Goal: Communication & Community: Share content

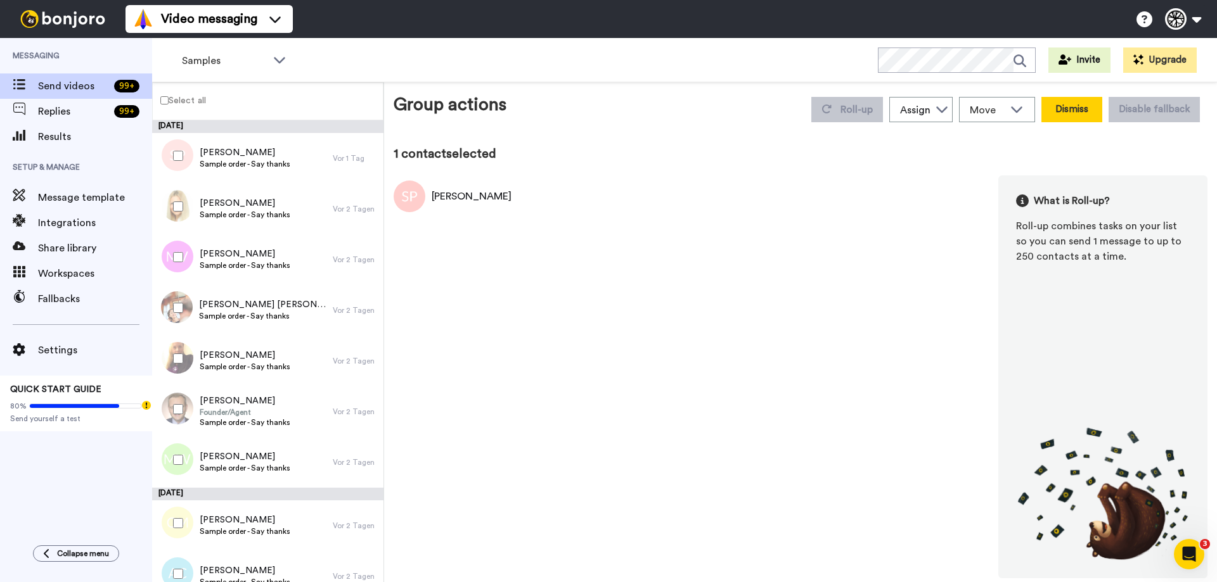
click at [1095, 112] on button "Dismiss" at bounding box center [1071, 109] width 61 height 25
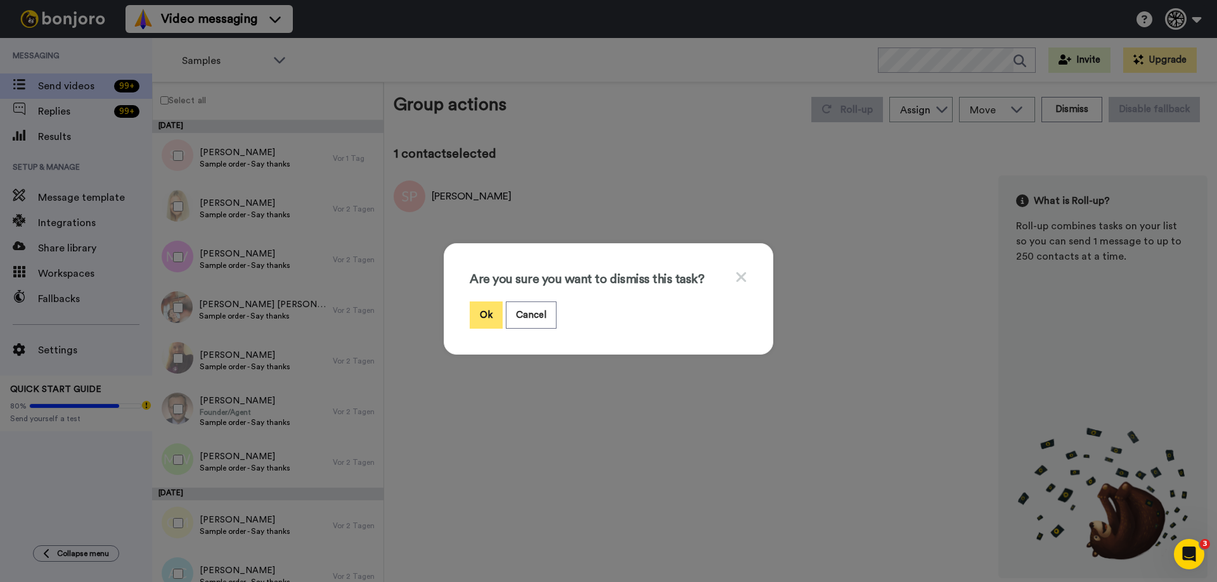
click at [479, 320] on button "Ok" at bounding box center [486, 315] width 33 height 27
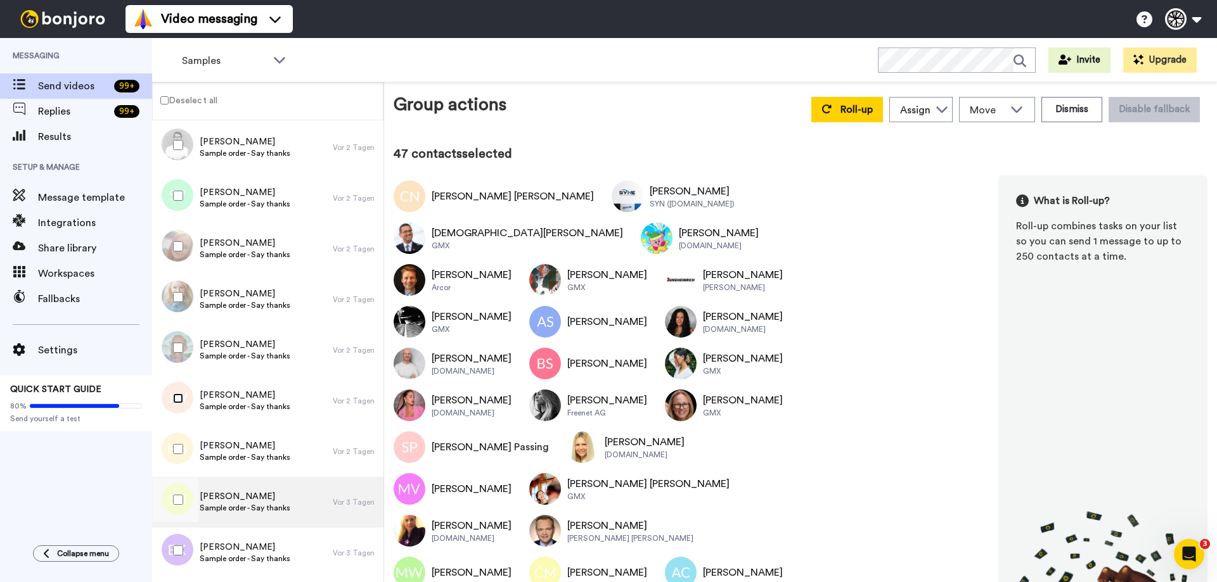
scroll to position [2155, 0]
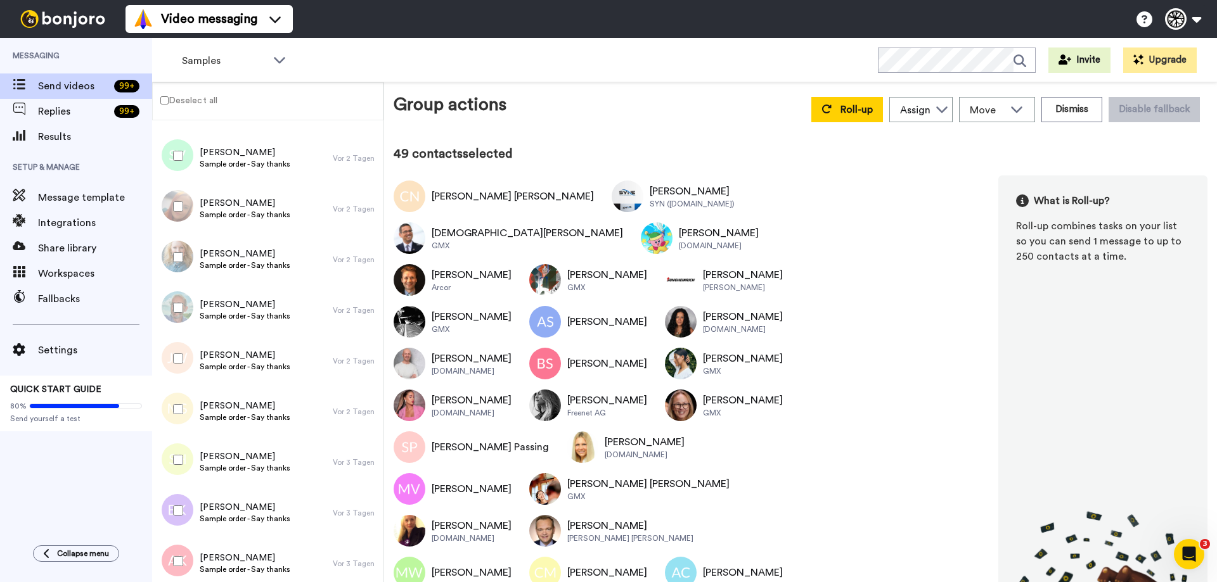
click at [172, 514] on div at bounding box center [176, 511] width 46 height 44
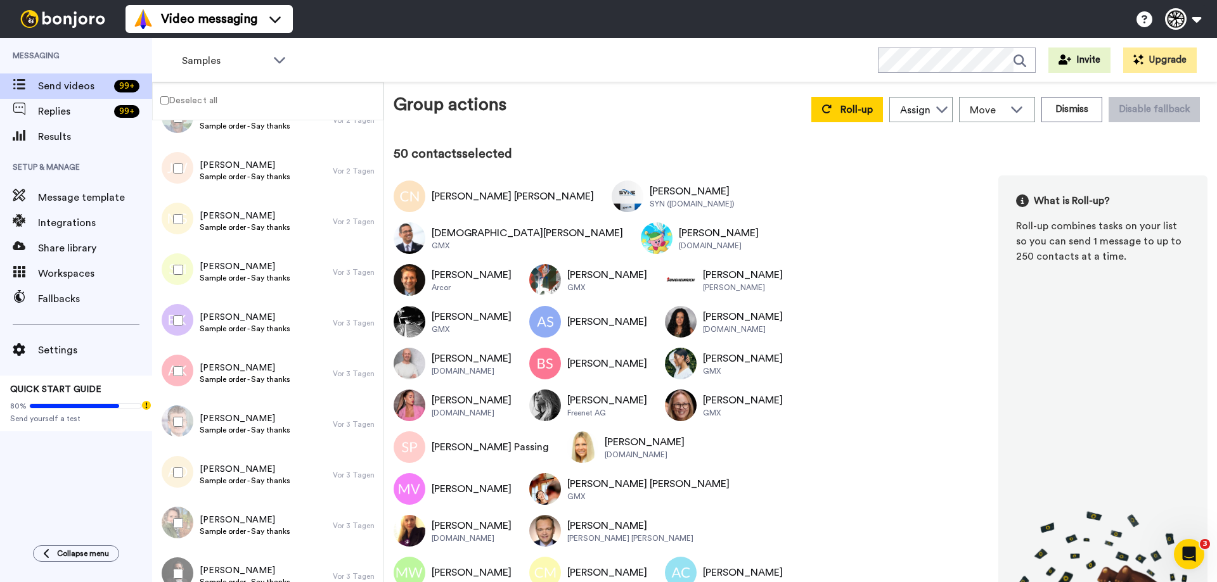
click at [179, 376] on div at bounding box center [176, 371] width 46 height 44
click at [830, 105] on button "Roll-up" at bounding box center [847, 109] width 72 height 25
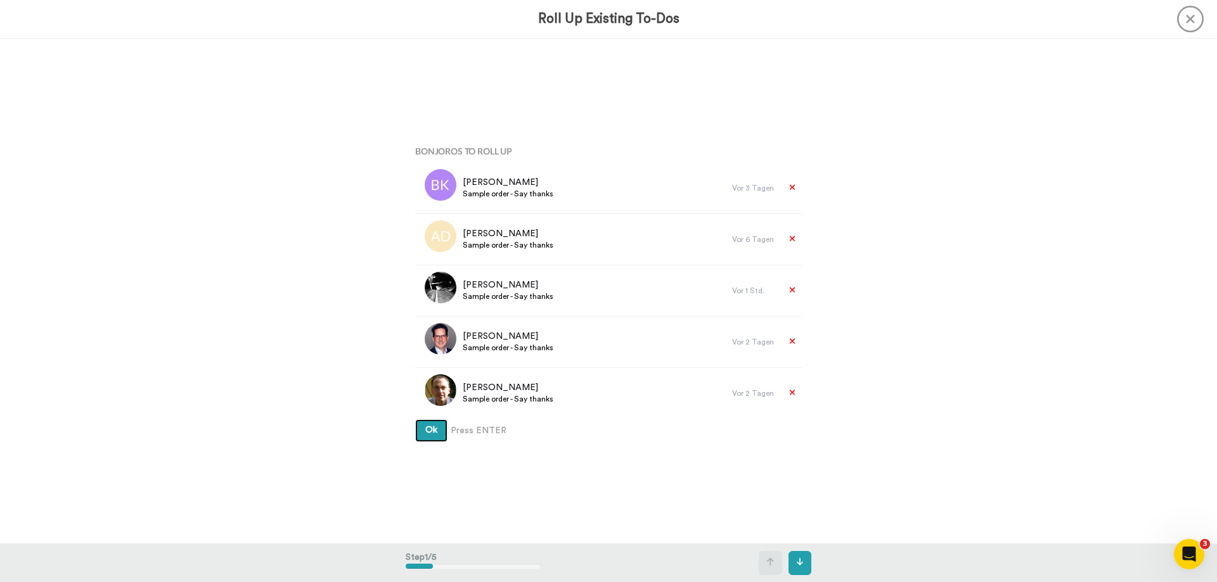
click at [424, 435] on button "Ok" at bounding box center [431, 431] width 32 height 23
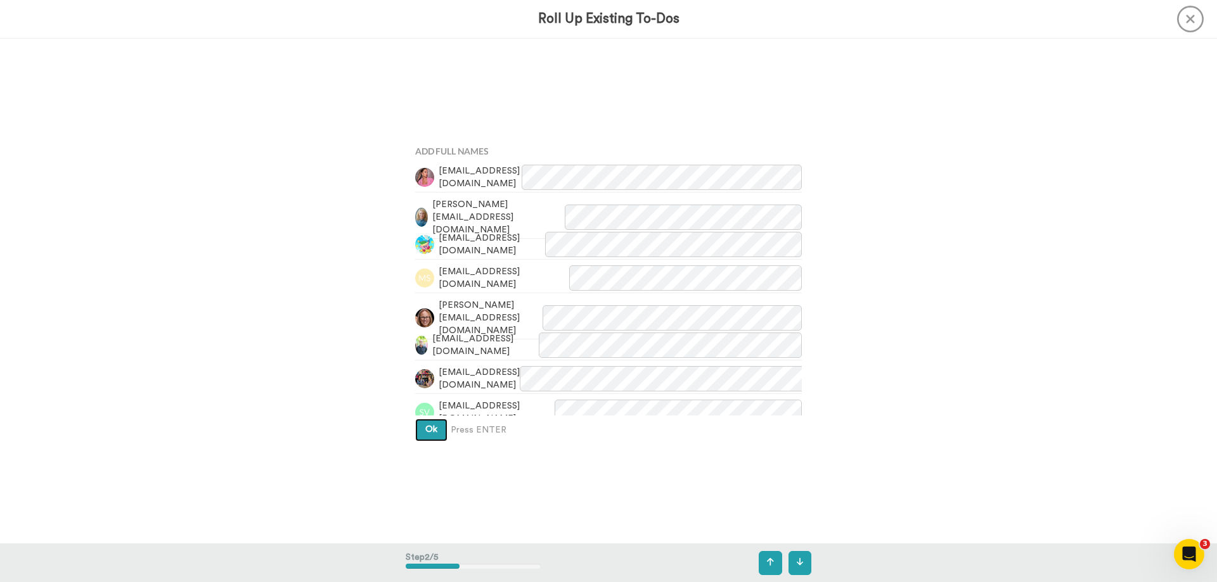
click at [425, 432] on span "Ok" at bounding box center [431, 429] width 12 height 9
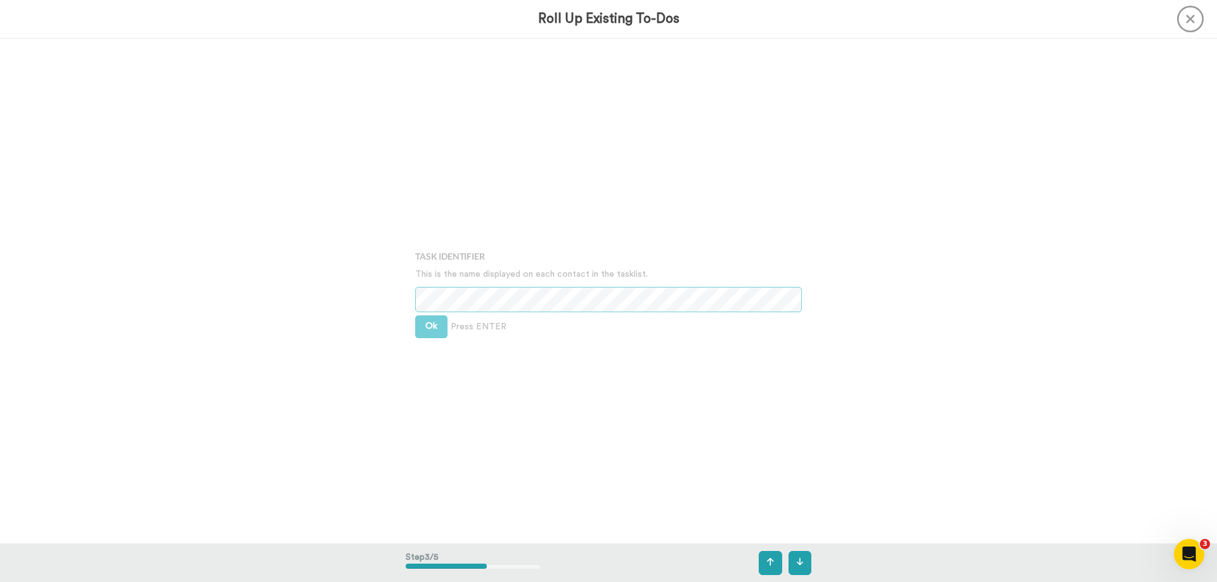
scroll to position [1011, 0]
click at [425, 328] on span "Ok" at bounding box center [431, 325] width 12 height 9
click at [428, 309] on button "Ok" at bounding box center [431, 316] width 32 height 23
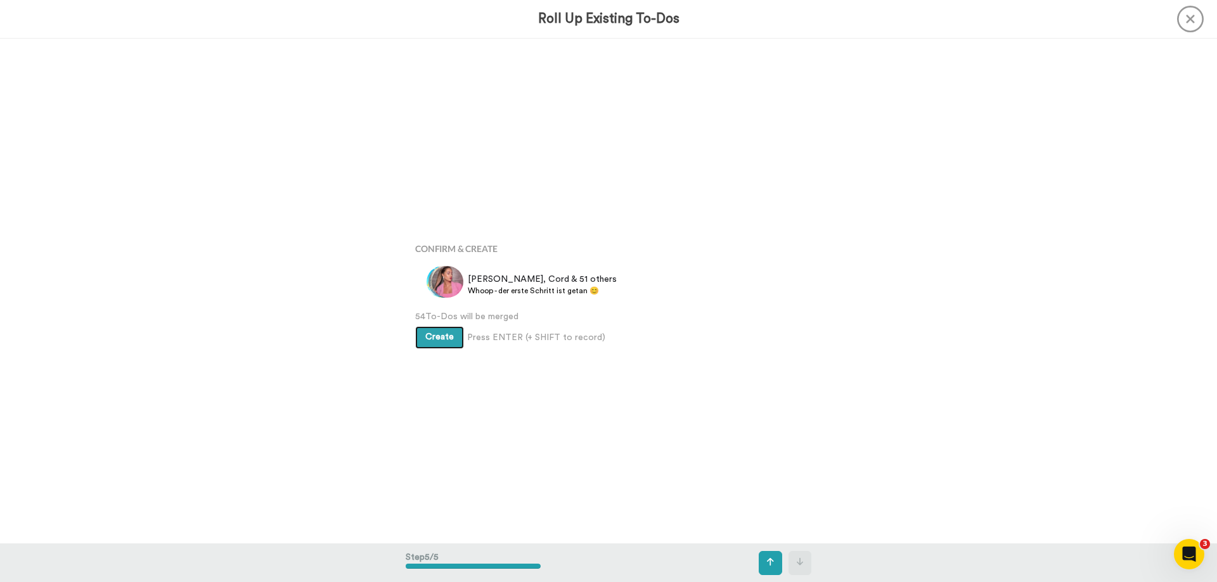
scroll to position [2022, 0]
click at [425, 331] on span "Create" at bounding box center [439, 334] width 29 height 9
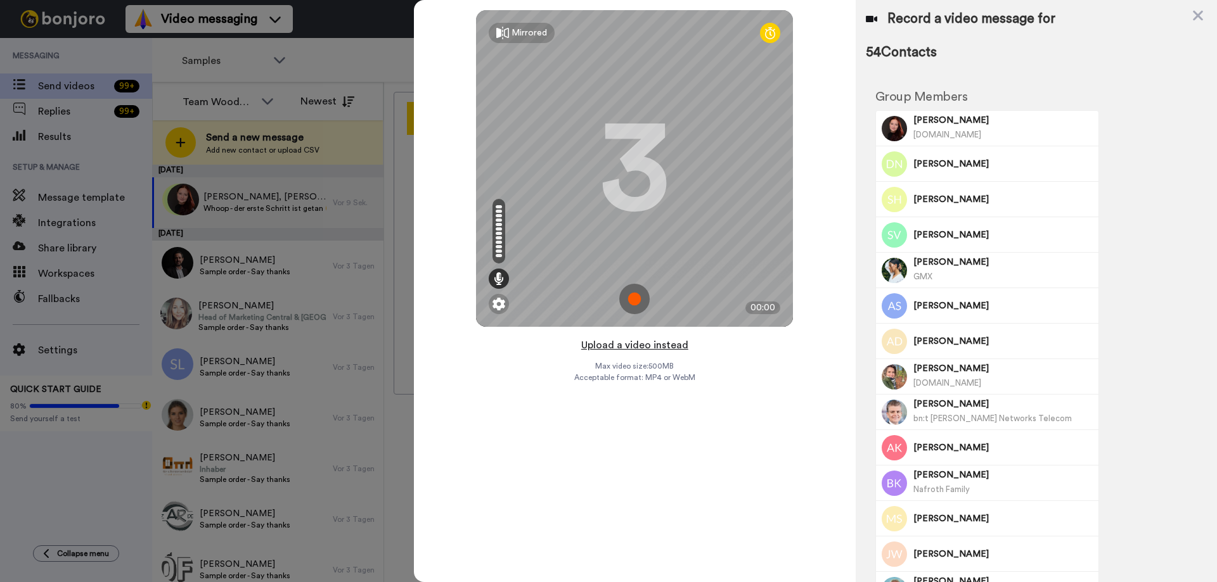
click at [666, 346] on button "Upload a video instead" at bounding box center [634, 345] width 115 height 16
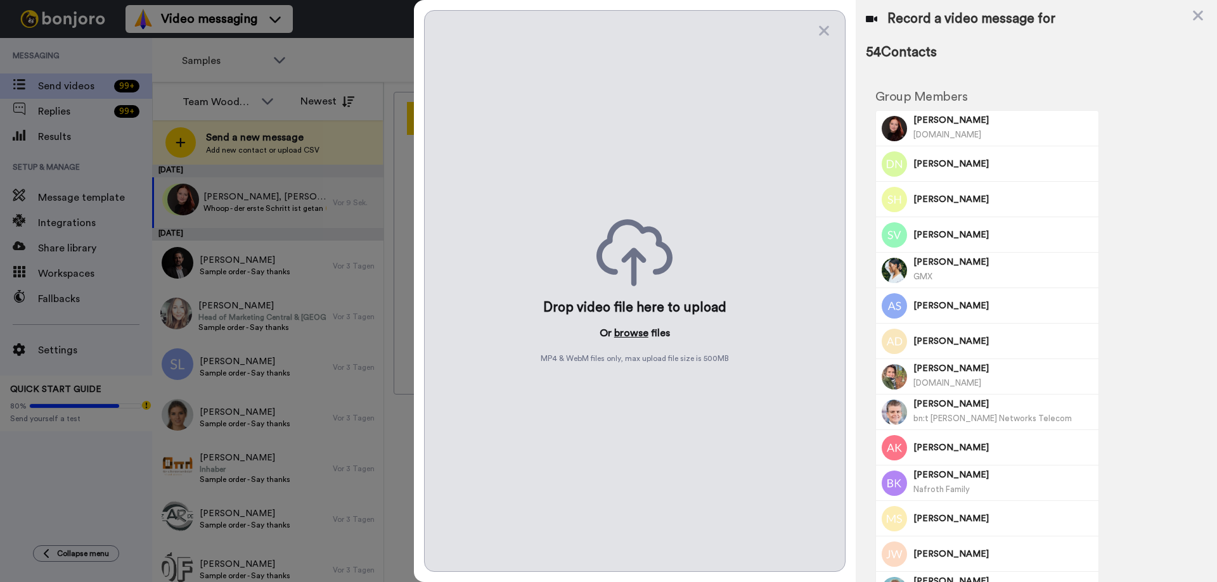
click at [637, 337] on button "browse" at bounding box center [631, 333] width 34 height 15
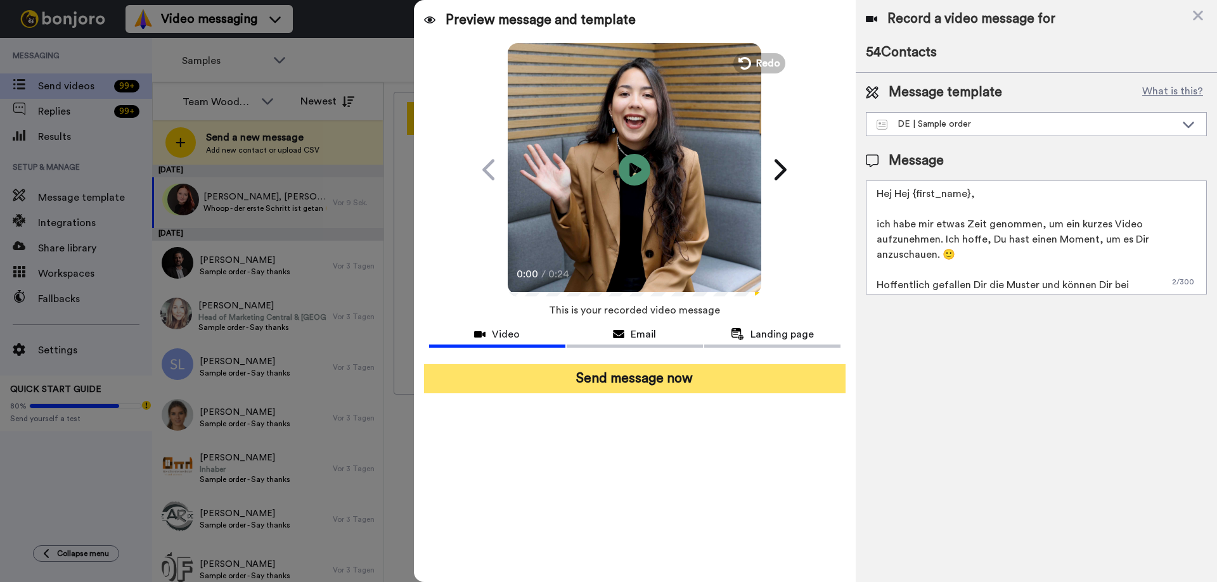
click at [695, 373] on button "Send message now" at bounding box center [634, 378] width 421 height 29
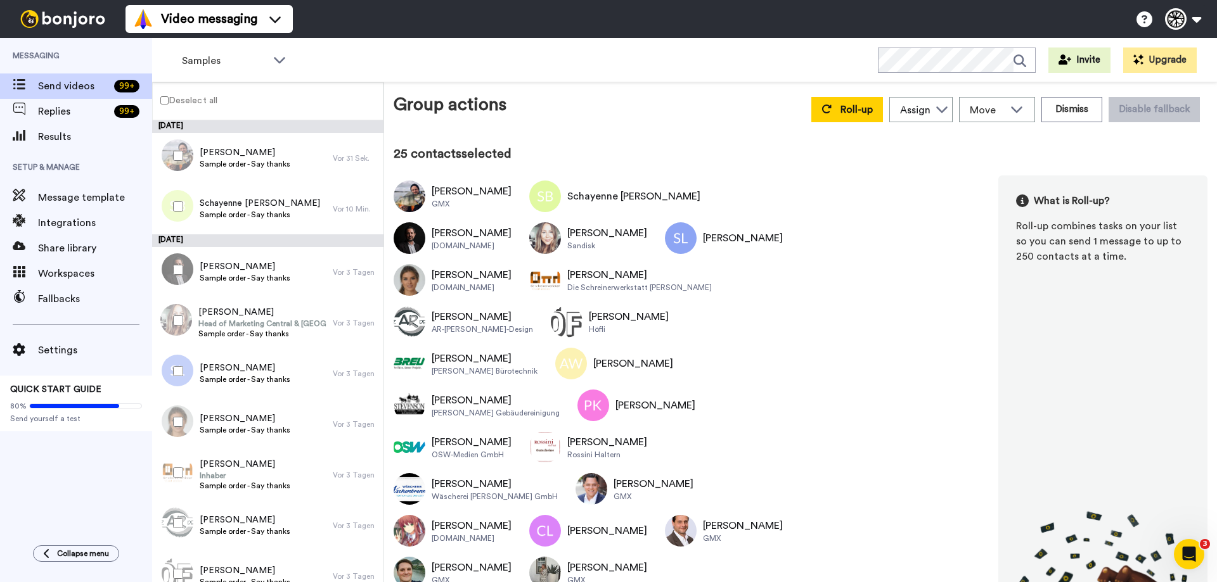
click at [178, 162] on div at bounding box center [176, 156] width 46 height 44
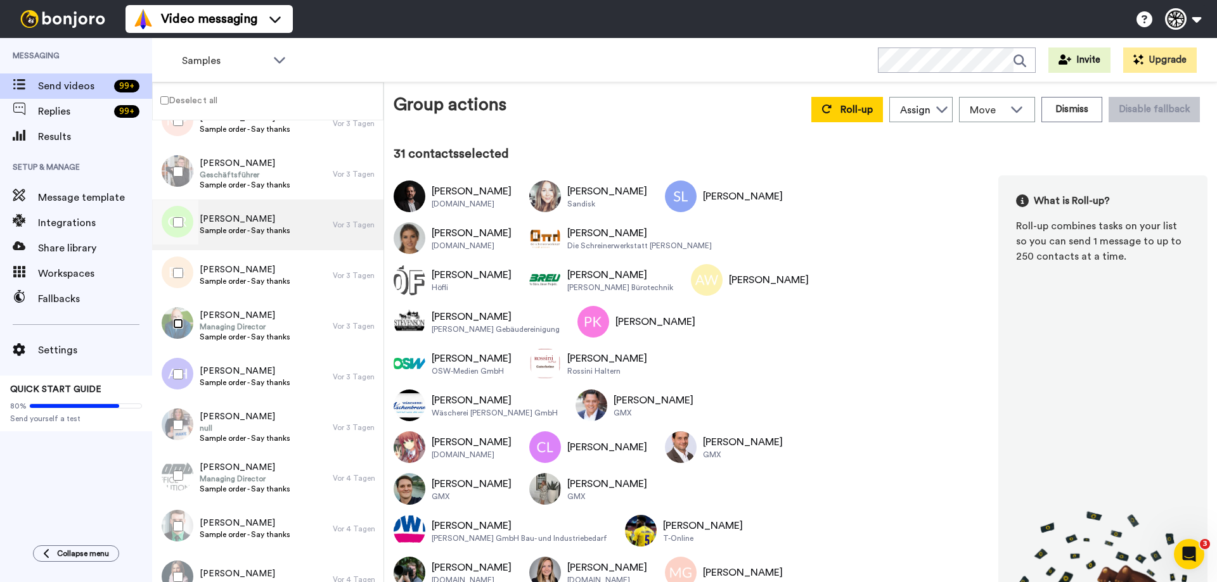
scroll to position [1585, 0]
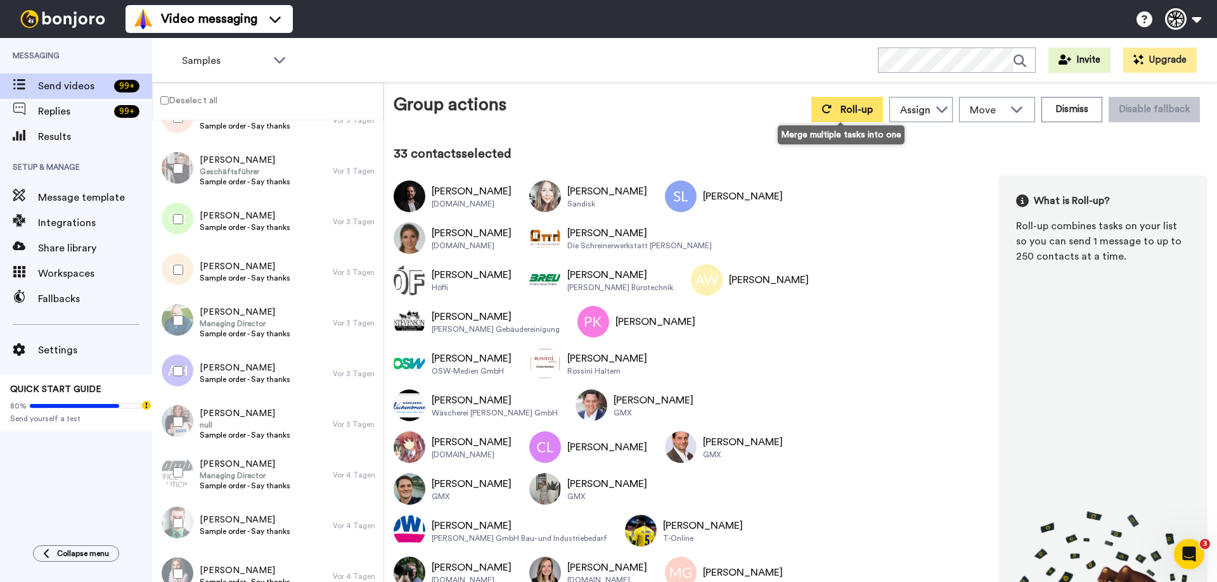
click at [822, 119] on button "Roll-up" at bounding box center [847, 109] width 72 height 25
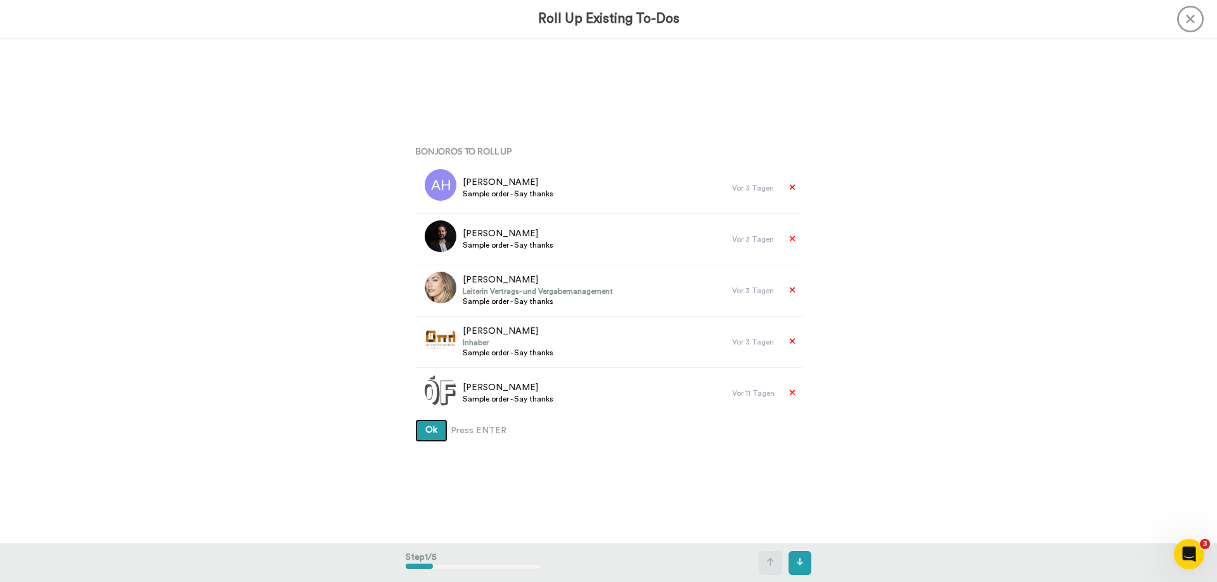
click at [427, 437] on button "Ok" at bounding box center [431, 431] width 32 height 23
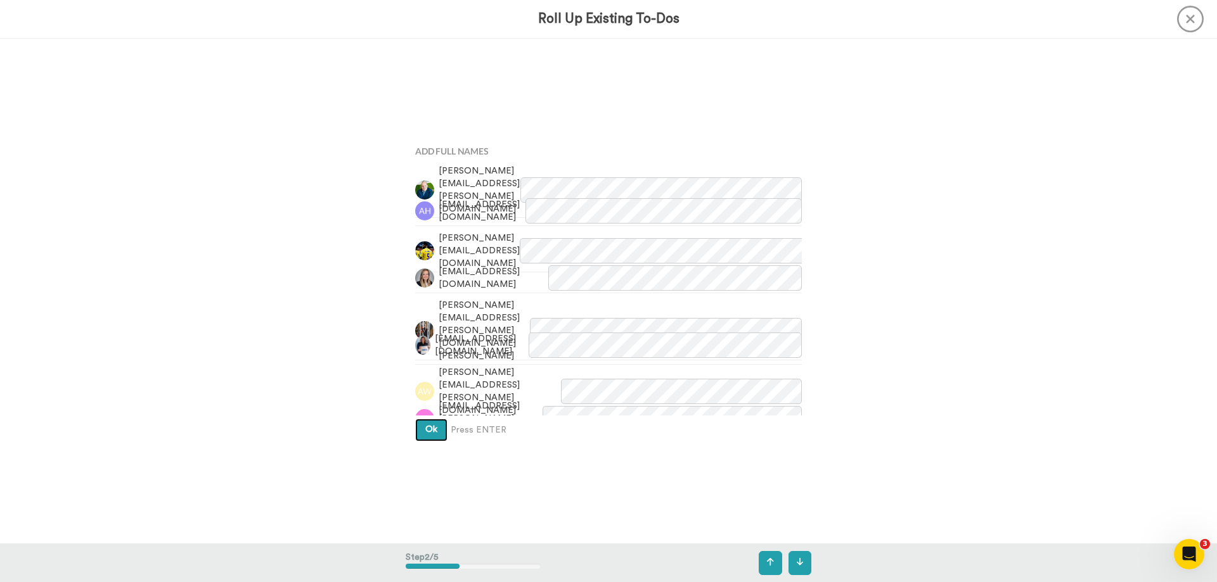
click at [430, 430] on span "Ok" at bounding box center [431, 429] width 12 height 9
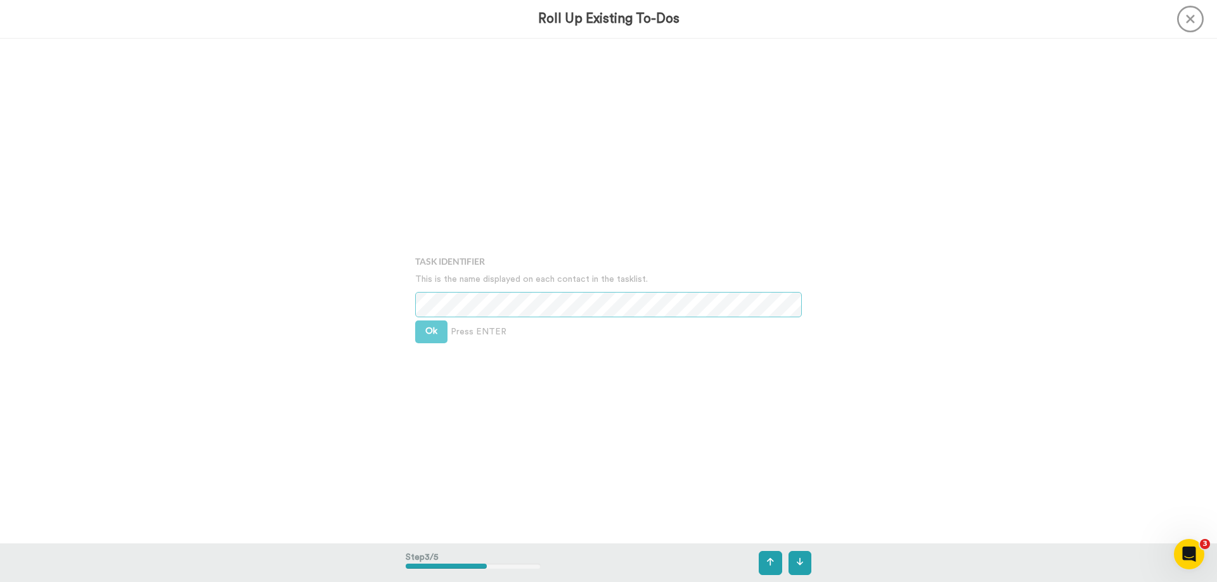
scroll to position [1011, 0]
click at [417, 323] on button "Ok" at bounding box center [431, 326] width 32 height 23
click at [421, 314] on button "Ok" at bounding box center [431, 316] width 32 height 23
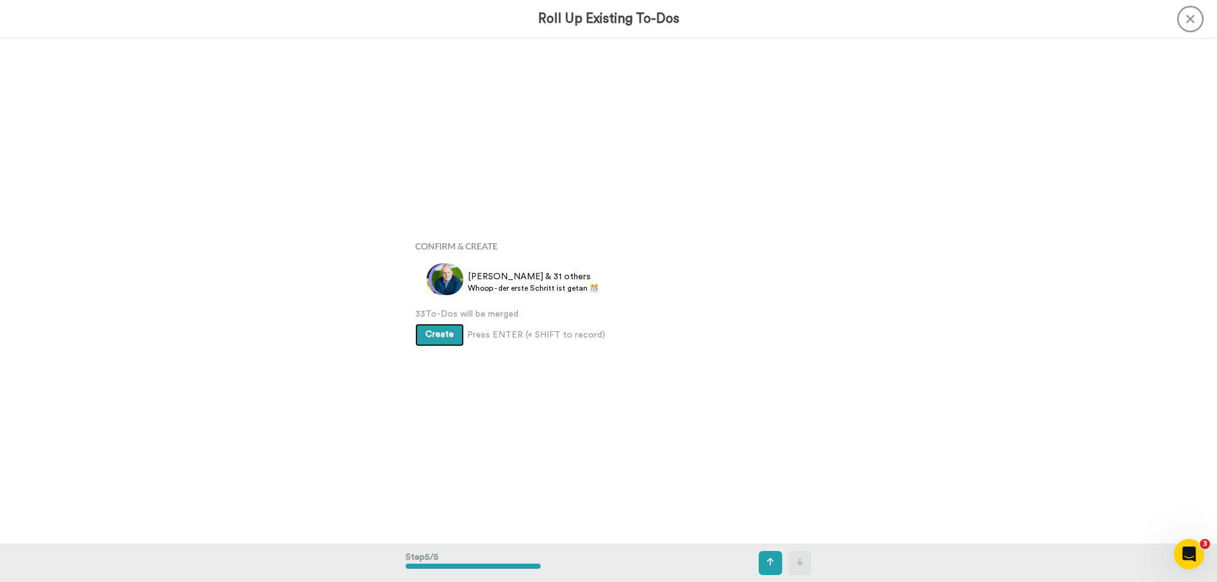
scroll to position [2022, 0]
click at [438, 339] on button "Create" at bounding box center [439, 335] width 49 height 23
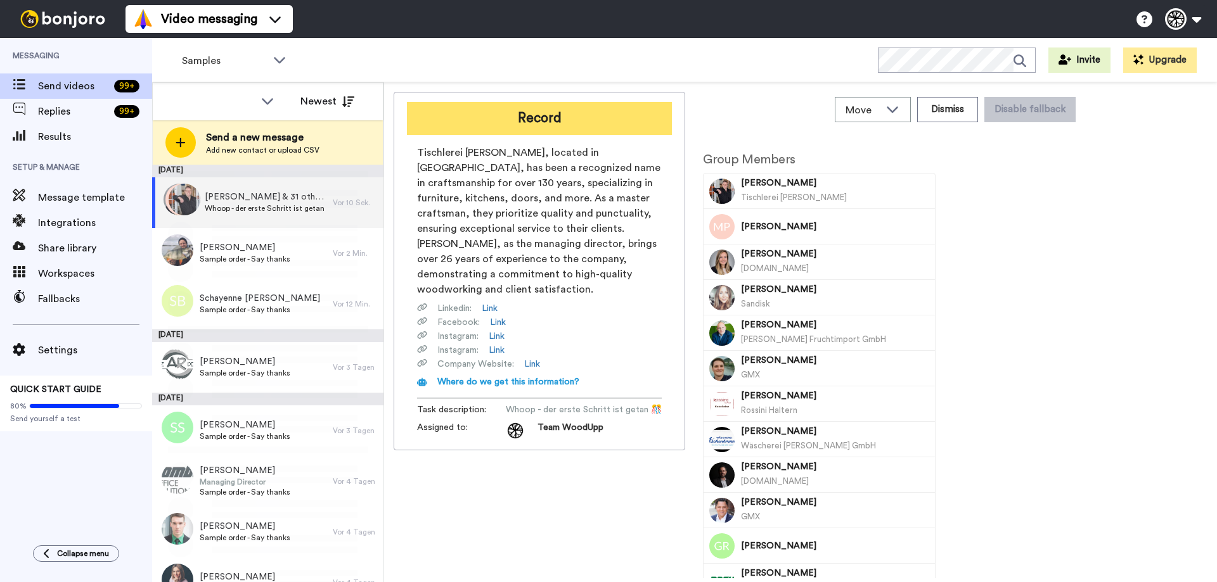
click at [525, 112] on button "Record" at bounding box center [539, 118] width 265 height 33
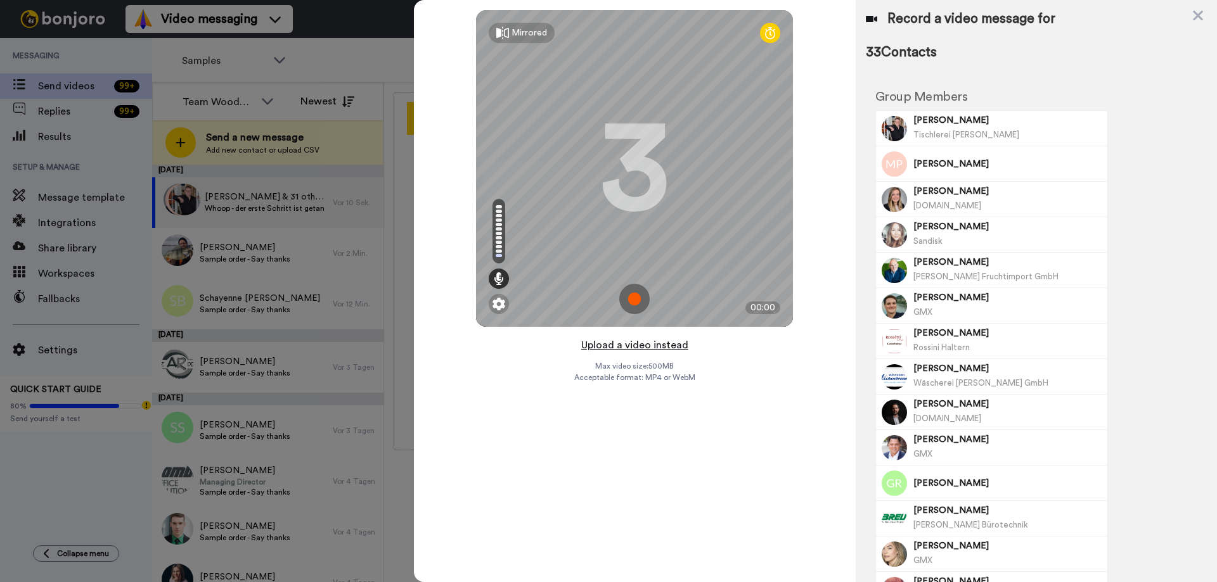
click at [650, 344] on button "Upload a video instead" at bounding box center [634, 345] width 115 height 16
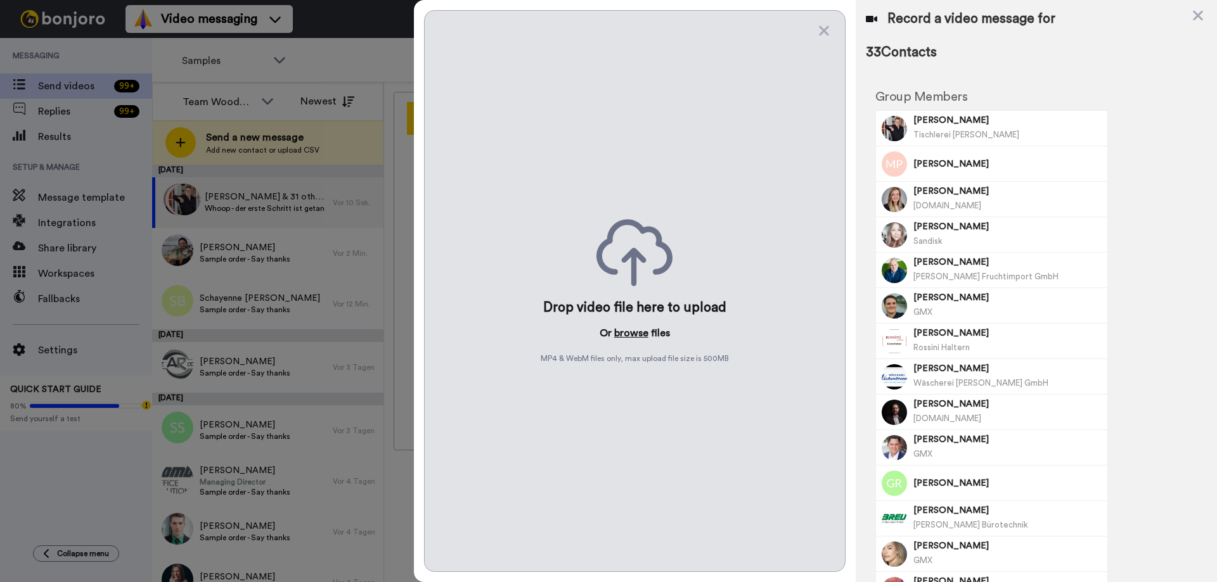
click at [633, 333] on button "browse" at bounding box center [631, 333] width 34 height 15
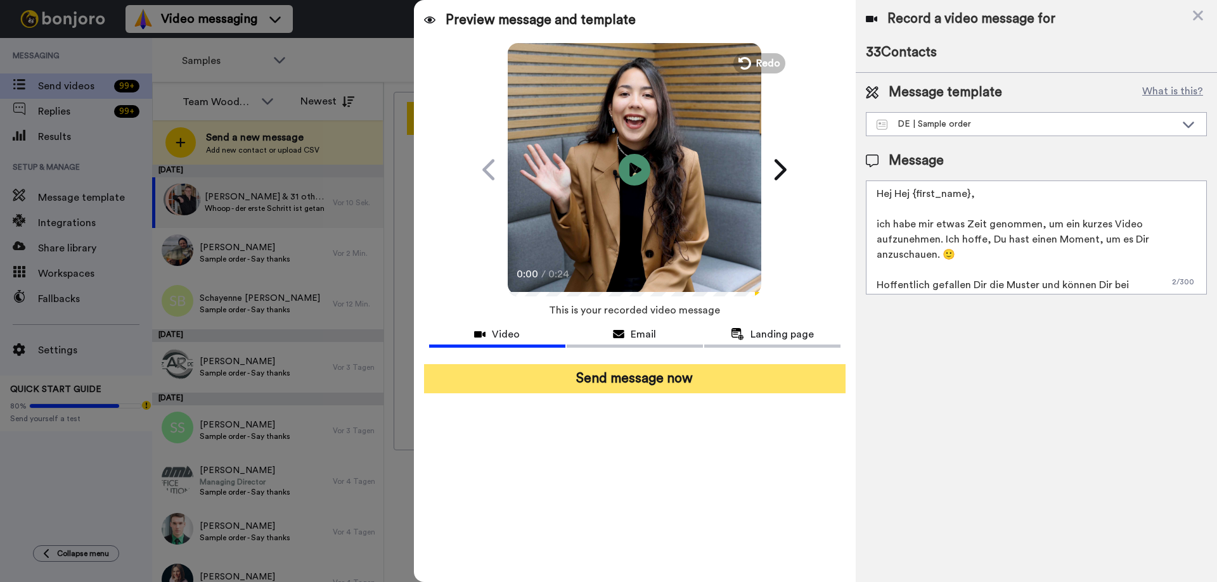
click at [771, 383] on button "Send message now" at bounding box center [634, 378] width 421 height 29
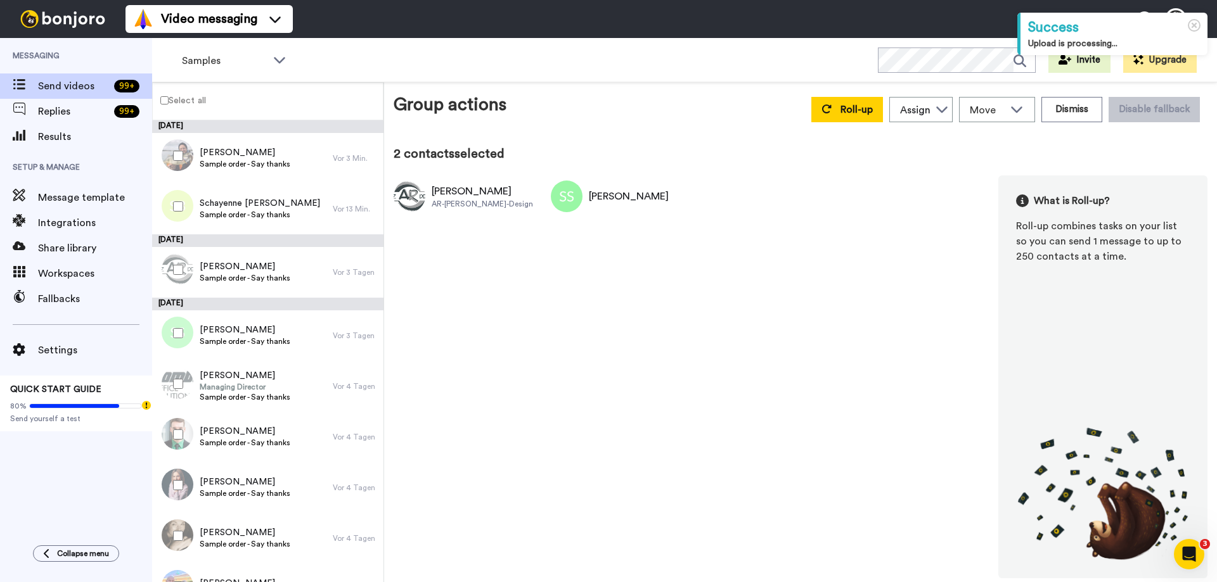
click at [169, 96] on label "Select all" at bounding box center [179, 100] width 53 height 15
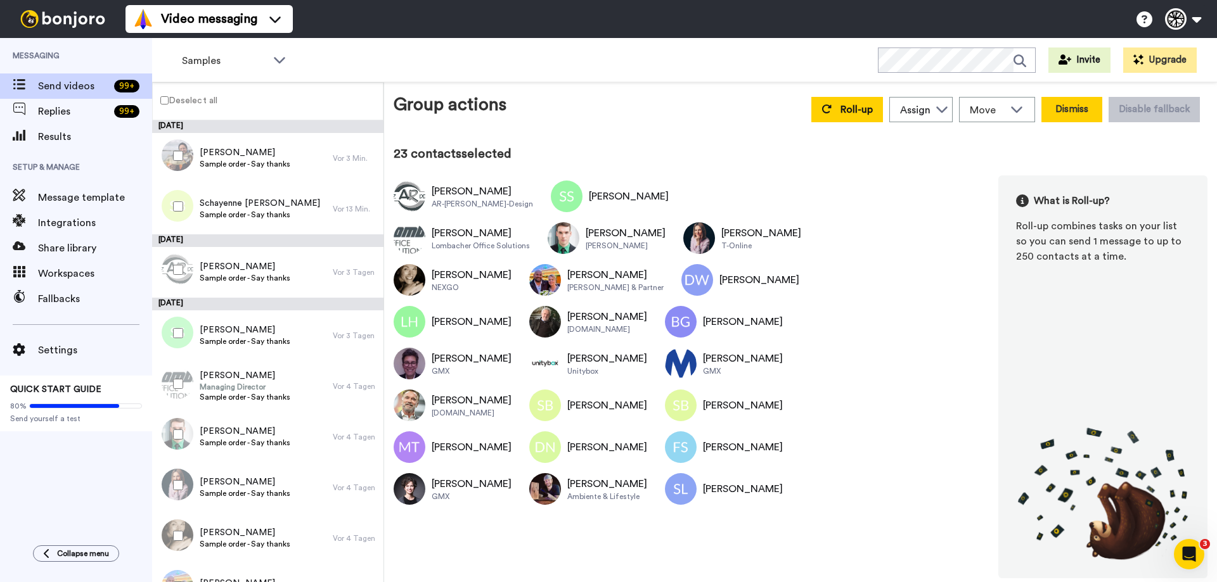
click at [1055, 103] on button "Dismiss" at bounding box center [1071, 109] width 61 height 25
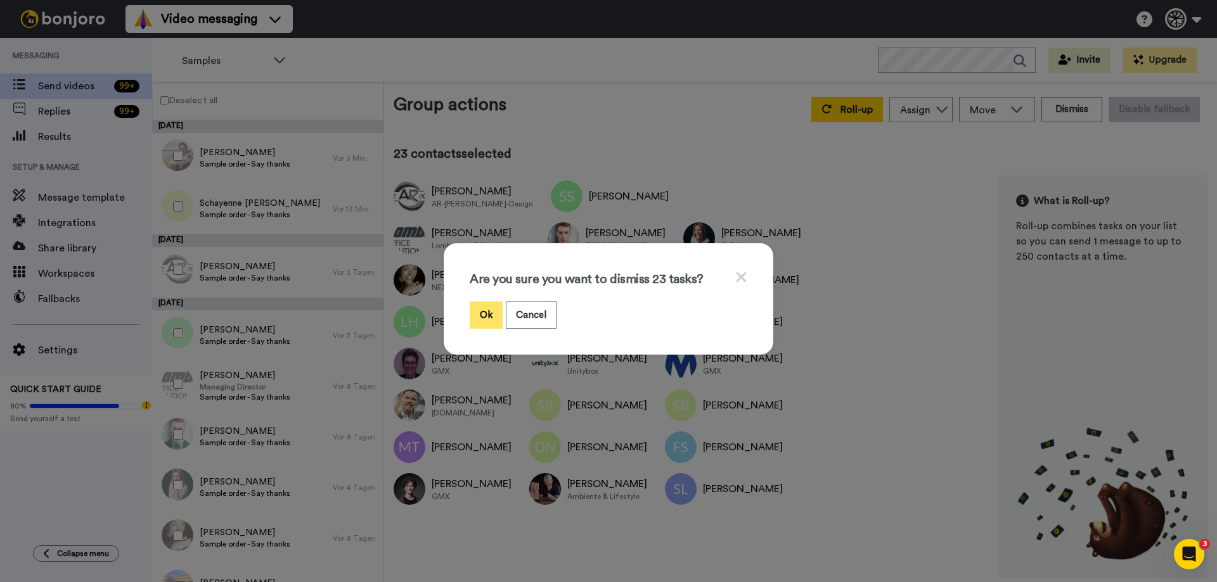
click at [484, 316] on button "Ok" at bounding box center [486, 315] width 33 height 27
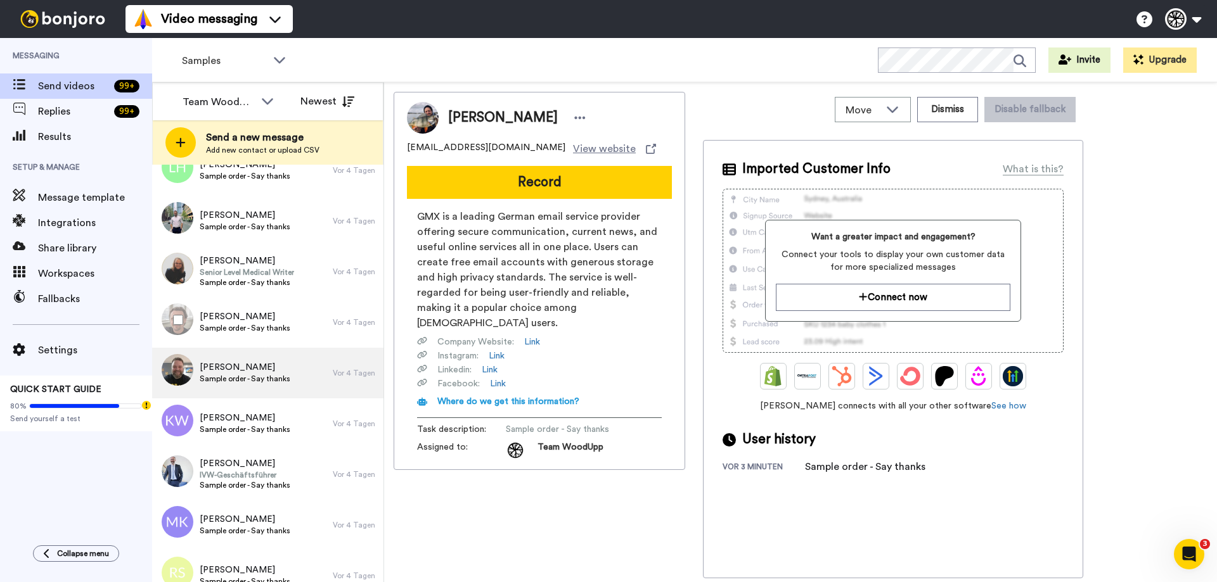
scroll to position [875, 0]
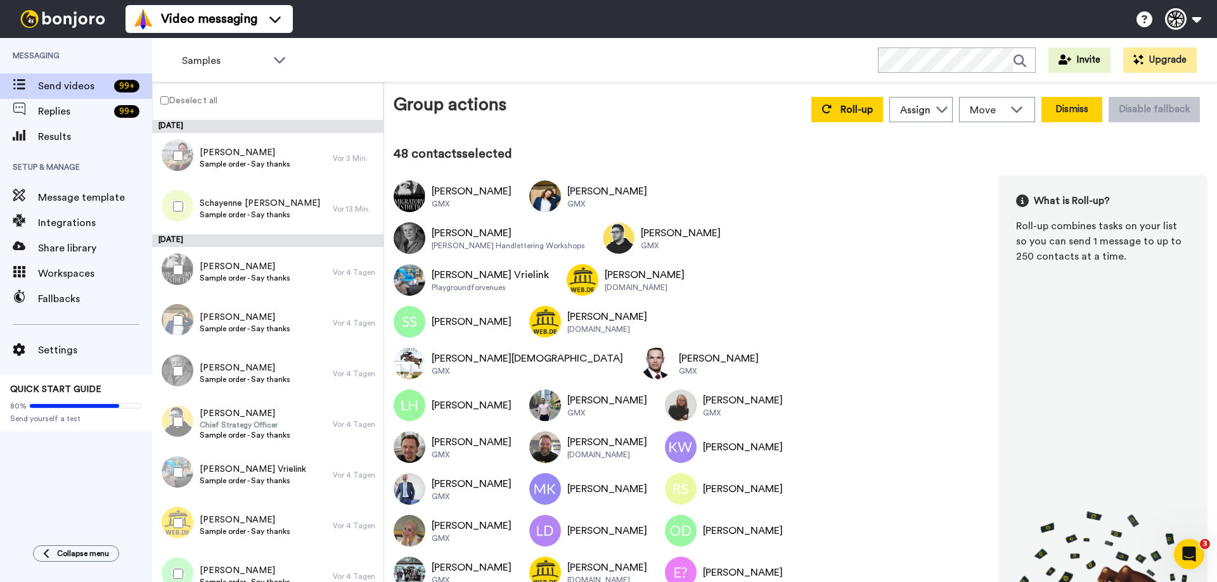
click at [1074, 109] on button "Dismiss" at bounding box center [1071, 109] width 61 height 25
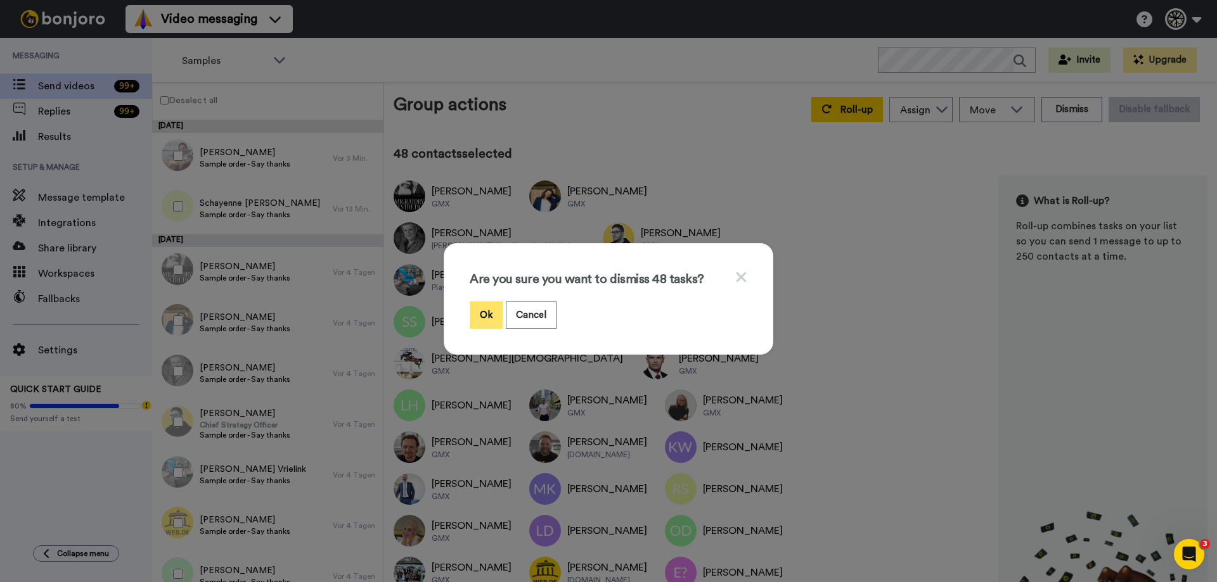
click at [482, 308] on button "Ok" at bounding box center [486, 315] width 33 height 27
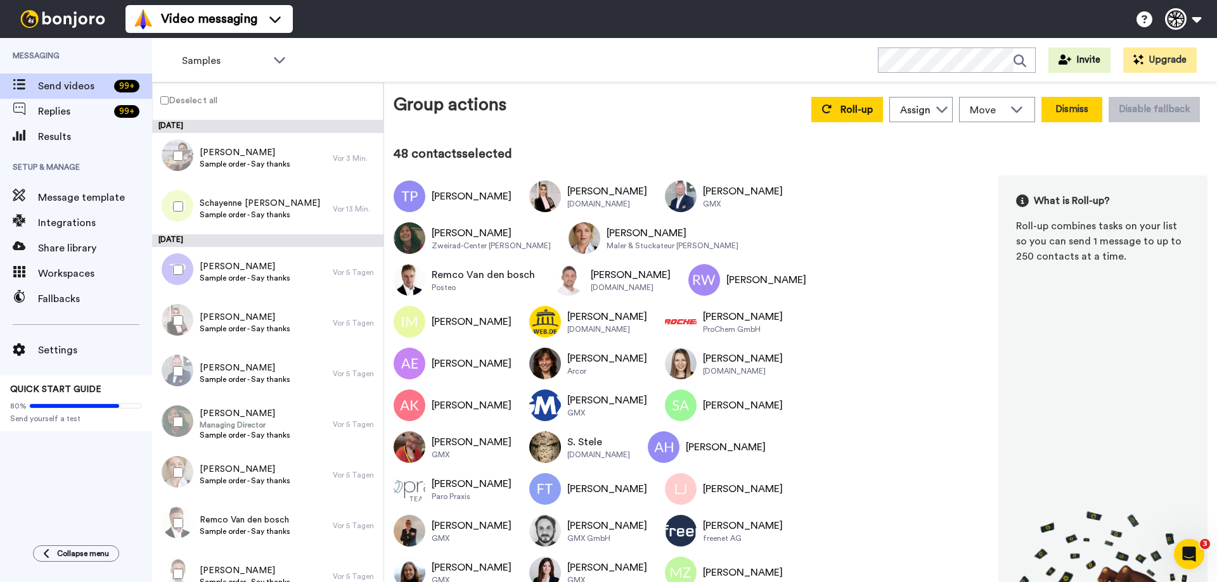
click at [1074, 103] on button "Dismiss" at bounding box center [1071, 109] width 61 height 25
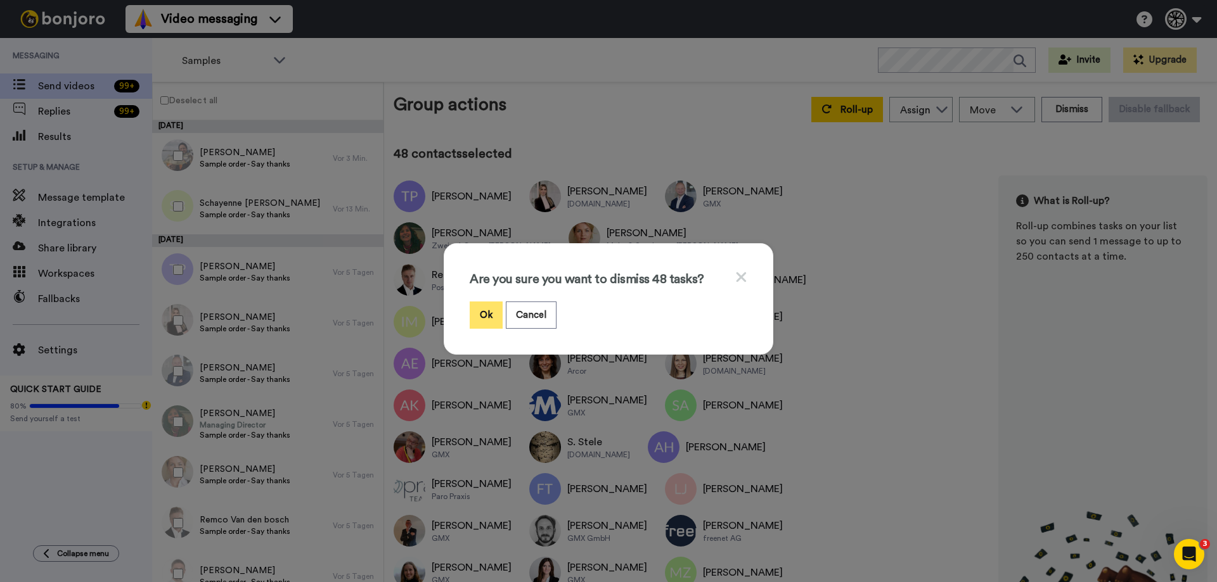
click at [484, 314] on button "Ok" at bounding box center [486, 315] width 33 height 27
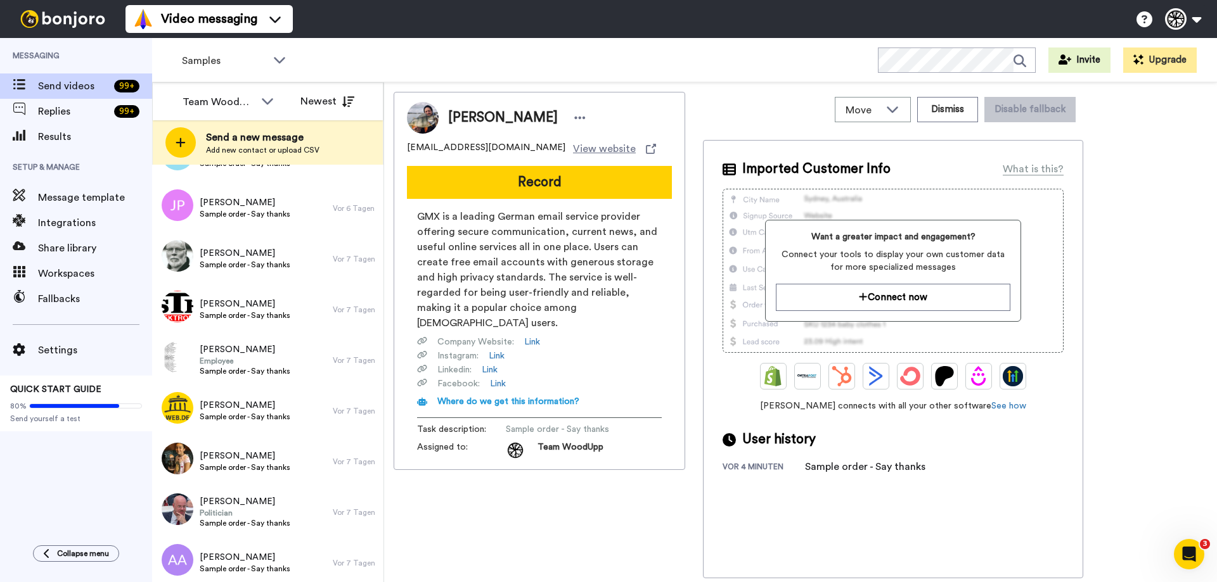
scroll to position [2156, 0]
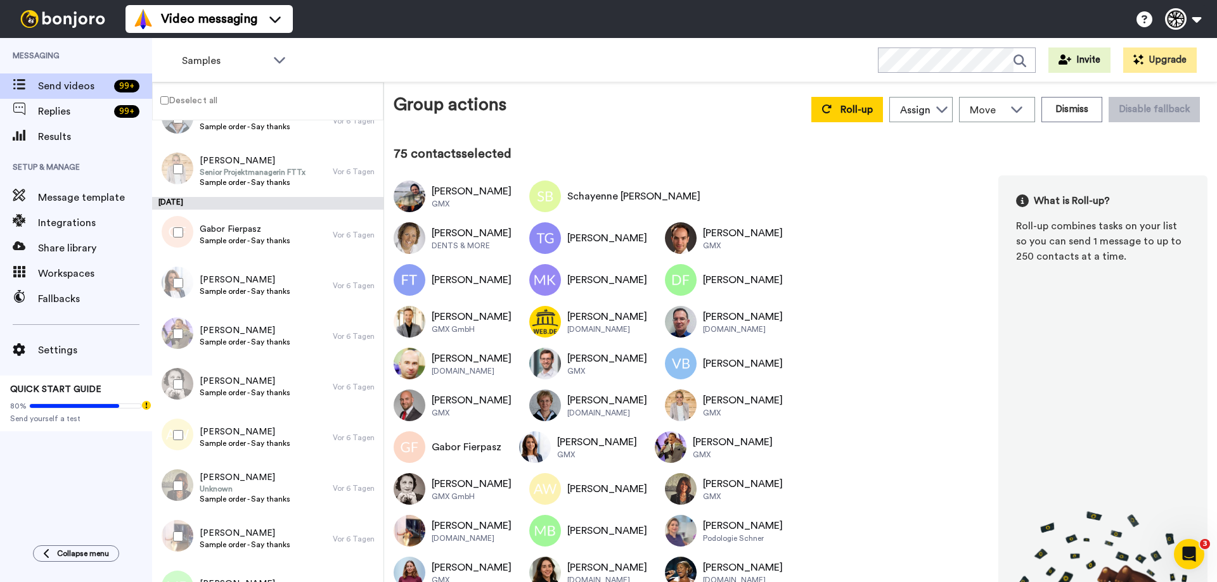
scroll to position [3, 0]
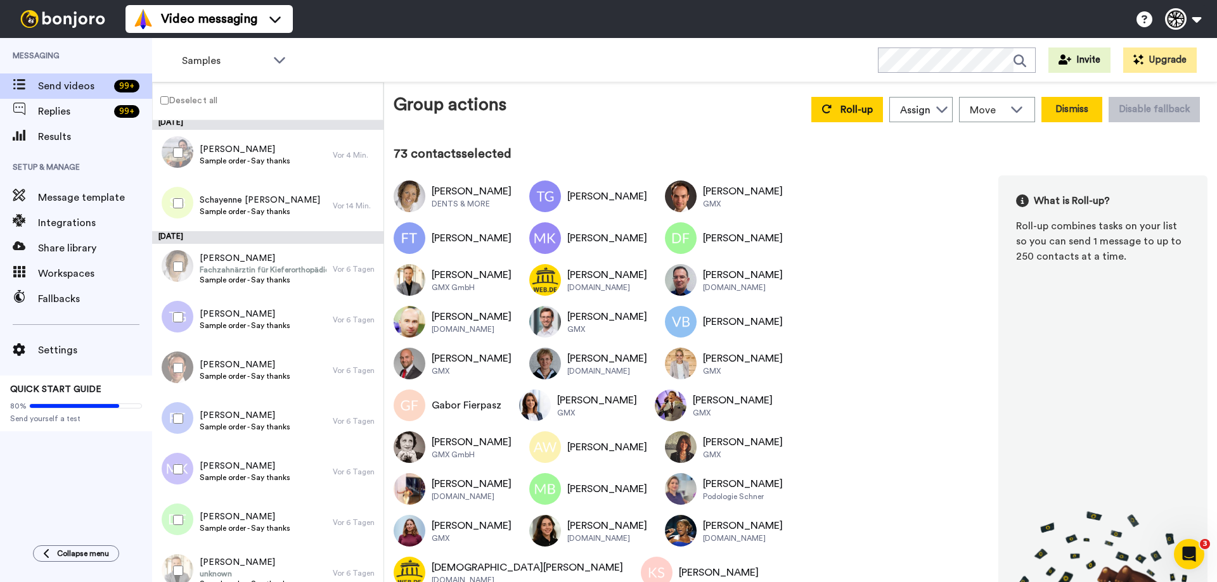
click at [1059, 112] on button "Dismiss" at bounding box center [1071, 109] width 61 height 25
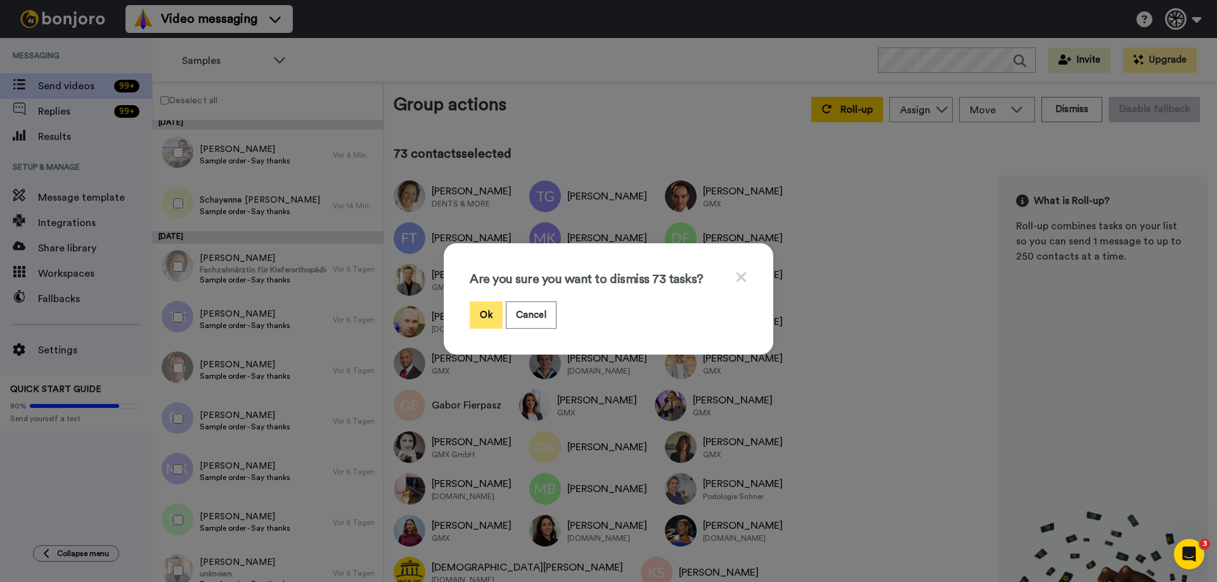
click at [486, 314] on button "Ok" at bounding box center [486, 315] width 33 height 27
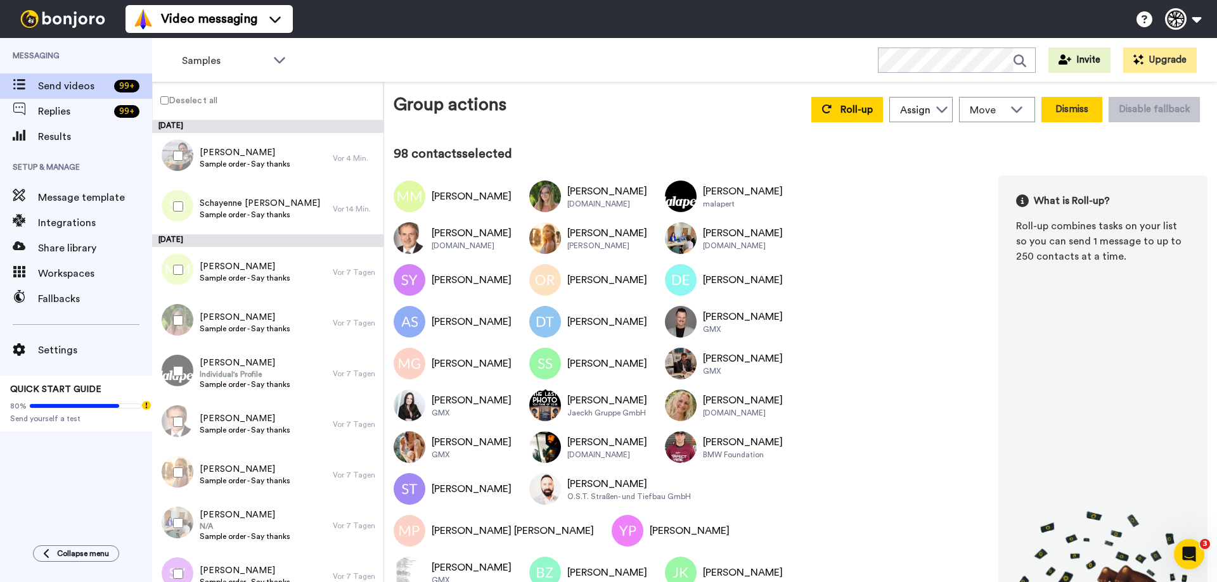
click at [1048, 112] on button "Dismiss" at bounding box center [1071, 109] width 61 height 25
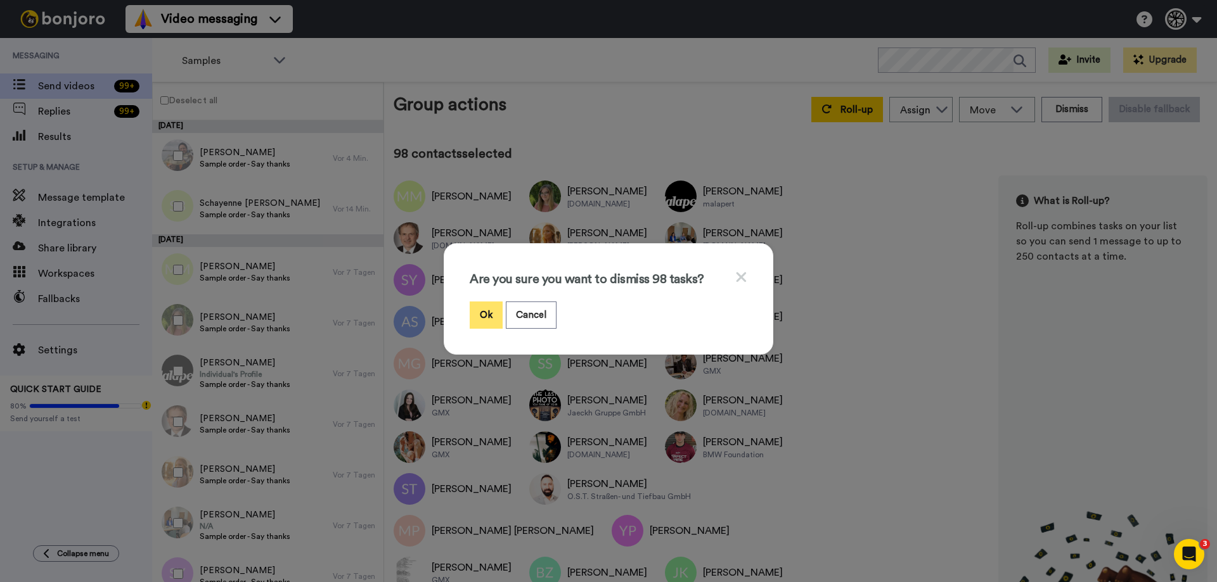
click at [478, 316] on button "Ok" at bounding box center [486, 315] width 33 height 27
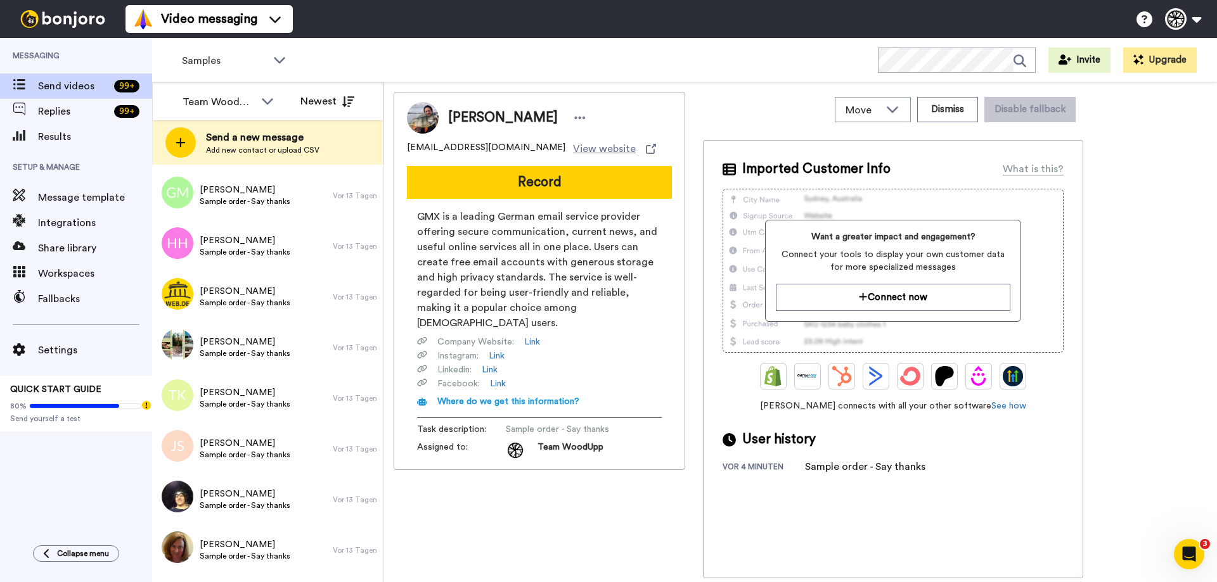
scroll to position [4716, 0]
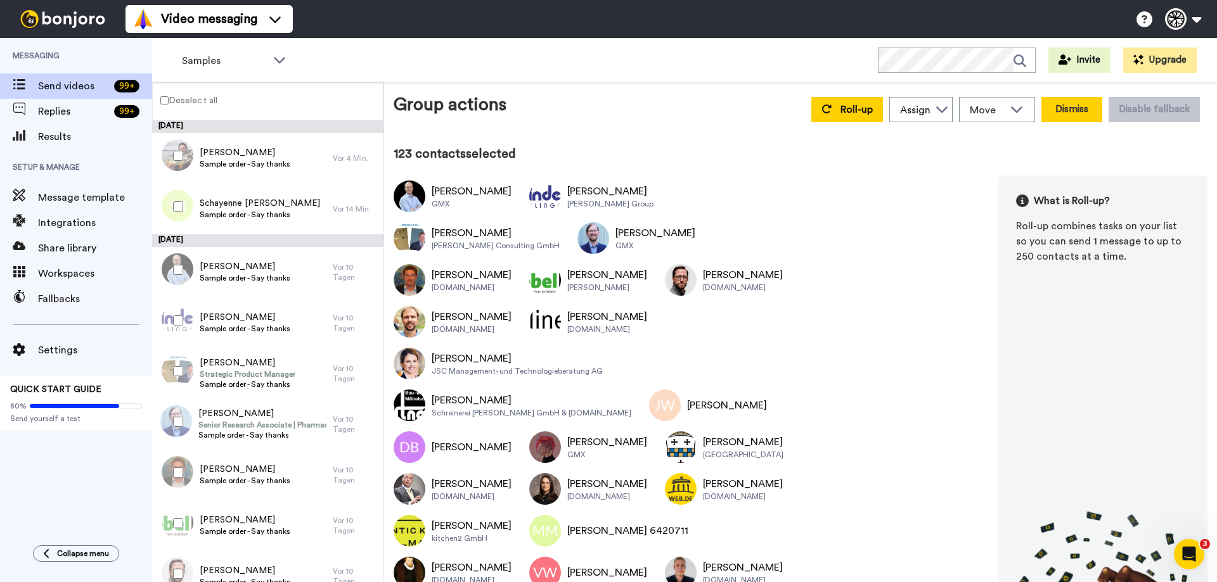
click at [1055, 114] on button "Dismiss" at bounding box center [1071, 109] width 61 height 25
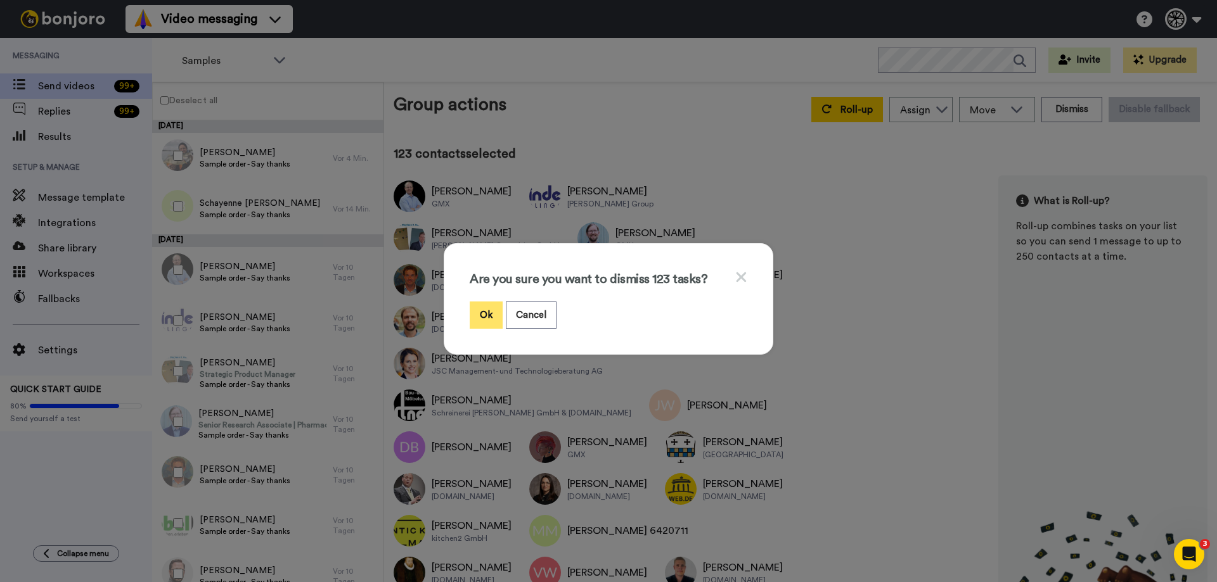
click at [487, 312] on button "Ok" at bounding box center [486, 315] width 33 height 27
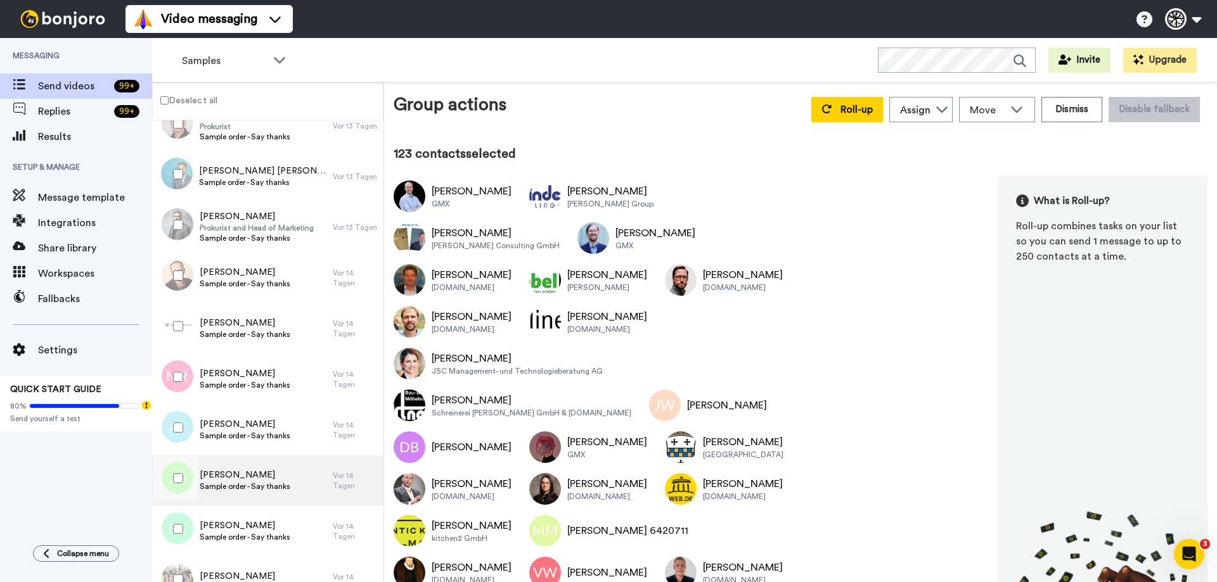
scroll to position [5940, 0]
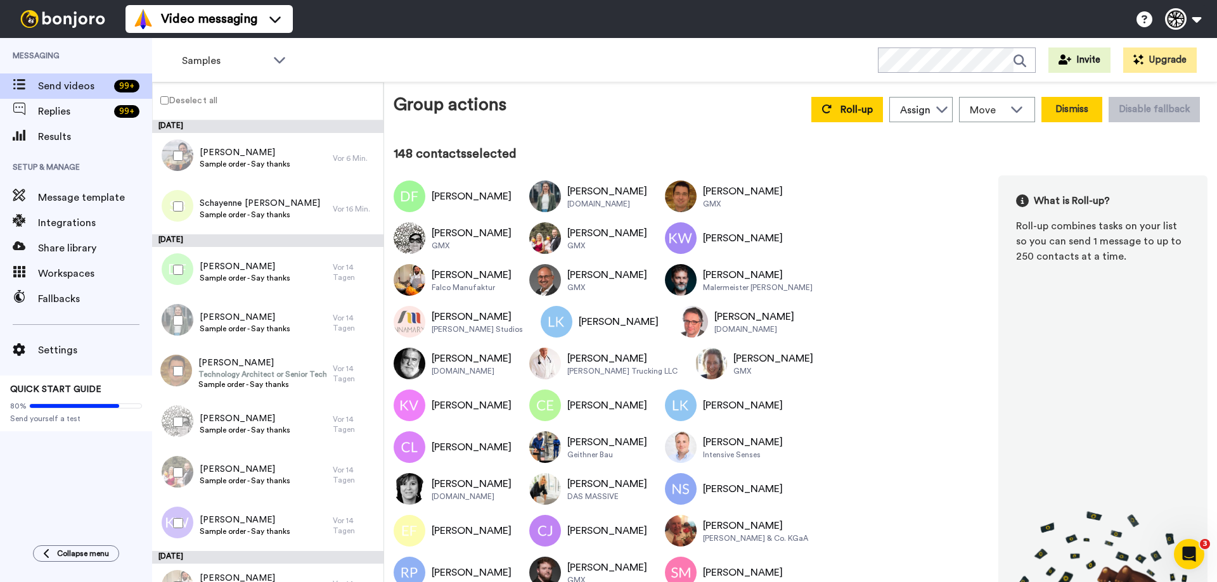
click at [1062, 108] on button "Dismiss" at bounding box center [1071, 109] width 61 height 25
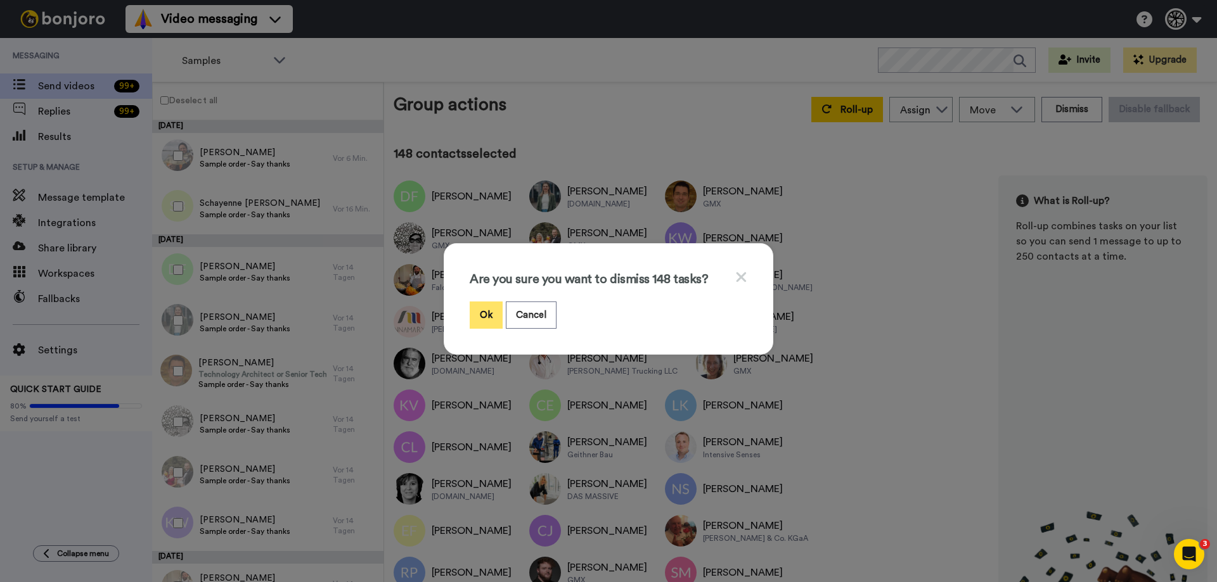
click at [476, 311] on button "Ok" at bounding box center [486, 315] width 33 height 27
